Goal: Task Accomplishment & Management: Use online tool/utility

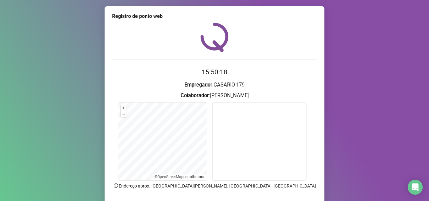
scroll to position [34, 0]
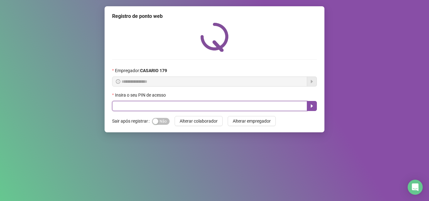
drag, startPoint x: 141, startPoint y: 104, endPoint x: 138, endPoint y: 101, distance: 4.5
click at [141, 104] on input "text" at bounding box center [209, 106] width 195 height 10
type input "*****"
click at [313, 107] on icon "caret-right" at bounding box center [312, 106] width 5 height 5
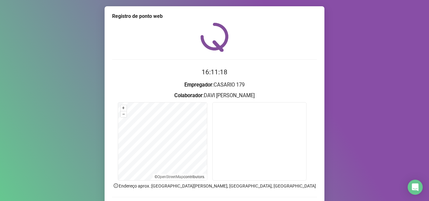
scroll to position [44, 0]
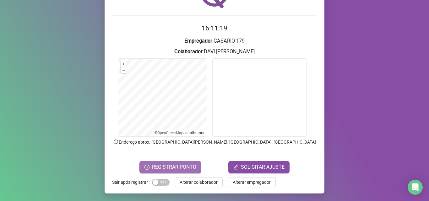
click at [169, 164] on span "REGISTRAR PONTO" at bounding box center [174, 168] width 44 height 8
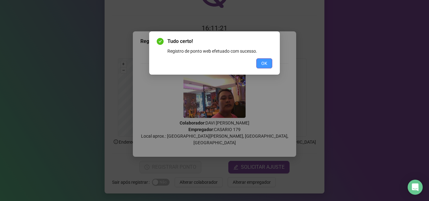
click at [267, 66] on button "OK" at bounding box center [264, 63] width 16 height 10
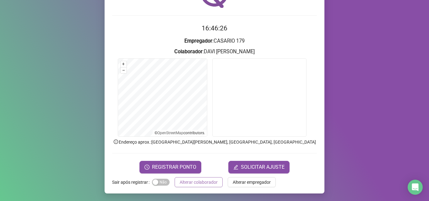
click at [196, 182] on span "Alterar colaborador" at bounding box center [199, 182] width 38 height 7
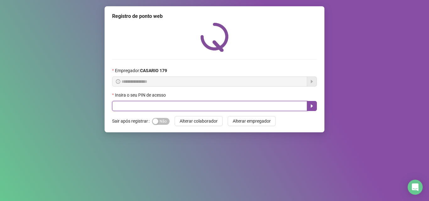
click at [217, 104] on input "text" at bounding box center [209, 106] width 195 height 10
type input "*****"
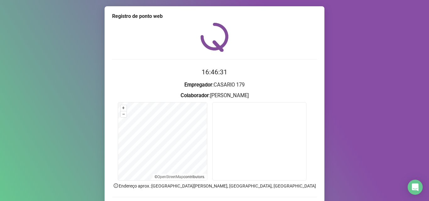
scroll to position [29, 0]
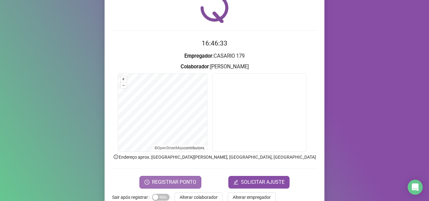
click at [175, 179] on span "REGISTRAR PONTO" at bounding box center [174, 183] width 44 height 8
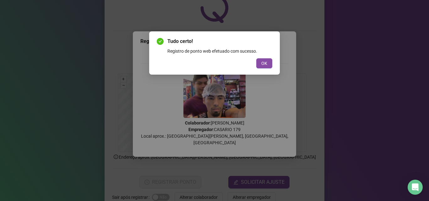
click at [261, 63] on button "OK" at bounding box center [264, 63] width 16 height 10
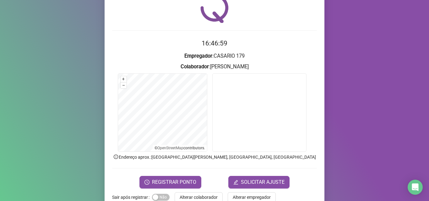
scroll to position [44, 0]
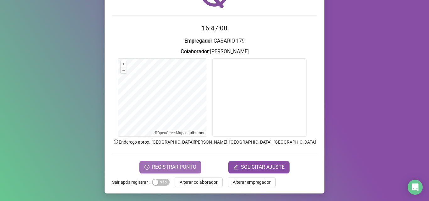
click at [180, 168] on span "REGISTRAR PONTO" at bounding box center [174, 168] width 44 height 8
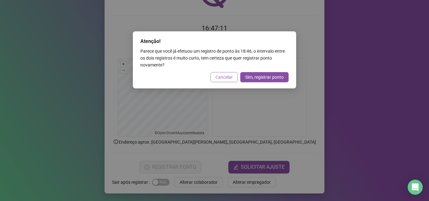
click at [224, 77] on span "Cancelar" at bounding box center [224, 77] width 17 height 7
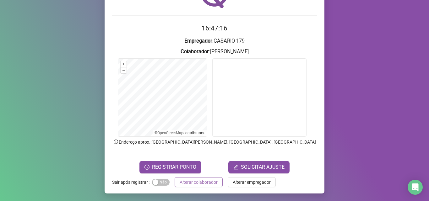
click at [207, 182] on span "Alterar colaborador" at bounding box center [199, 182] width 38 height 7
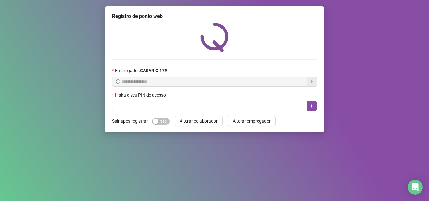
click at [155, 100] on div "Insira o seu PIN de acesso" at bounding box center [214, 96] width 205 height 9
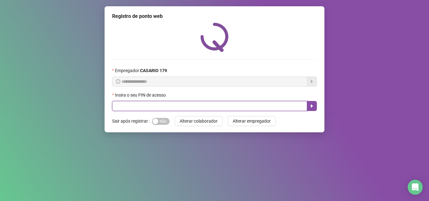
click at [158, 104] on input "text" at bounding box center [209, 106] width 195 height 10
type input "*****"
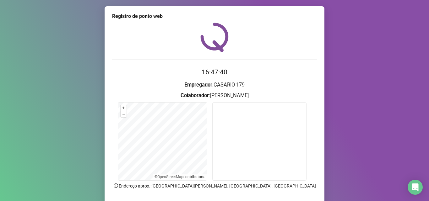
scroll to position [31, 0]
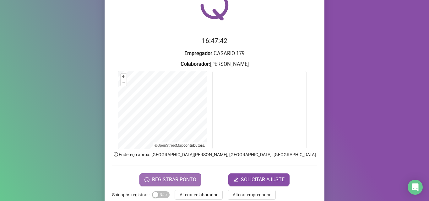
click at [175, 176] on span "REGISTRAR PONTO" at bounding box center [174, 180] width 44 height 8
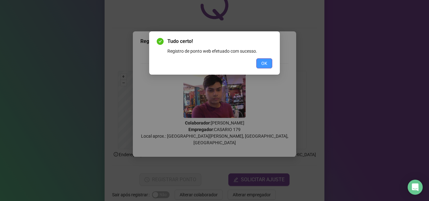
click at [259, 66] on button "OK" at bounding box center [264, 63] width 16 height 10
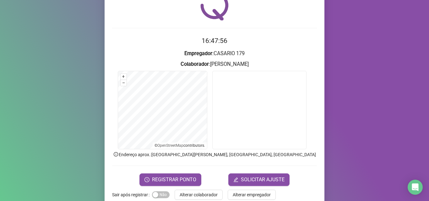
scroll to position [44, 0]
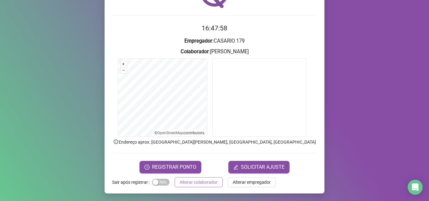
click at [197, 182] on span "Alterar colaborador" at bounding box center [199, 182] width 38 height 7
